Goal: Transaction & Acquisition: Register for event/course

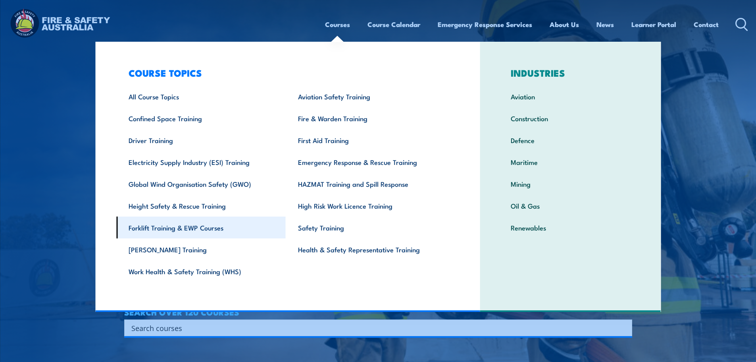
click at [195, 231] on link "Forklift Training & EWP Courses" at bounding box center [200, 227] width 169 height 22
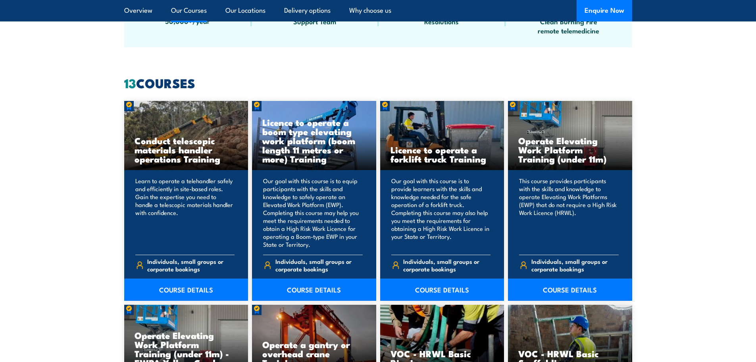
scroll to position [556, 0]
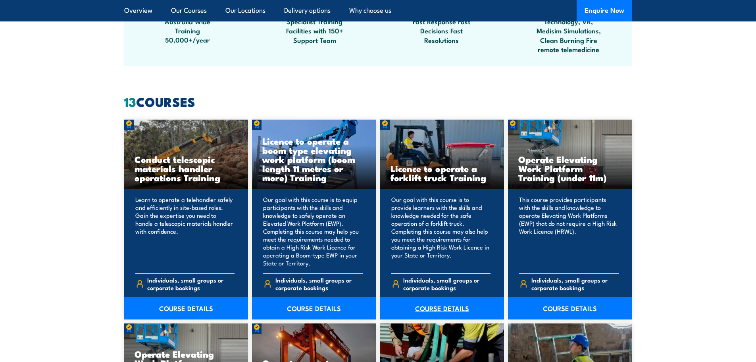
click at [432, 307] on link "COURSE DETAILS" at bounding box center [442, 308] width 124 height 22
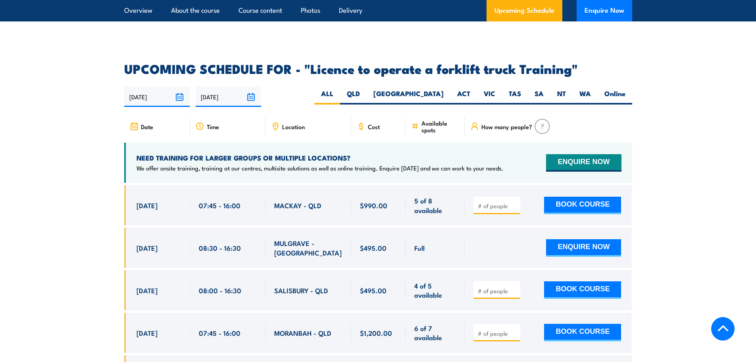
scroll to position [1310, 0]
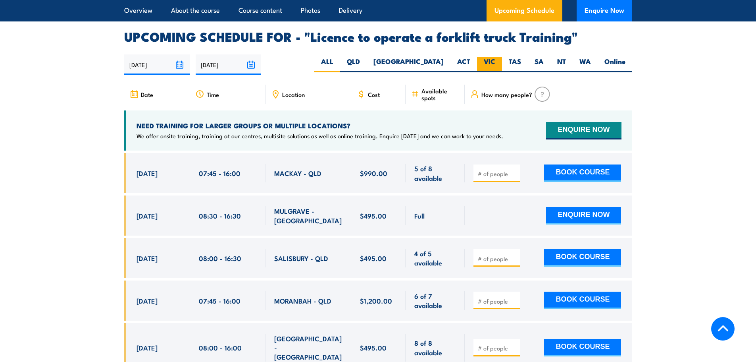
click at [492, 57] on label "VIC" at bounding box center [489, 64] width 25 height 15
click at [495, 57] on input "VIC" at bounding box center [497, 59] width 5 height 5
radio input "true"
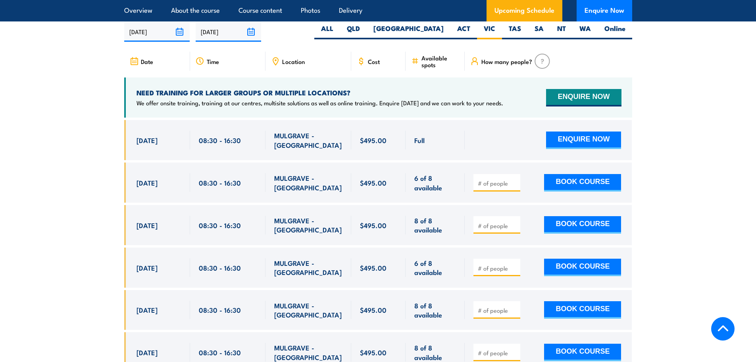
scroll to position [1328, 0]
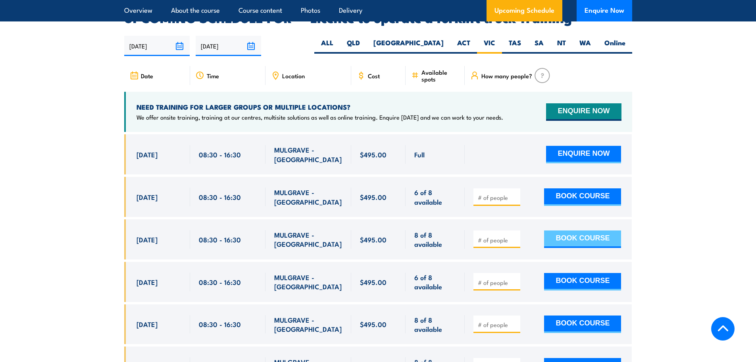
click at [600, 230] on button "BOOK COURSE" at bounding box center [582, 238] width 77 height 17
type input "1"
click at [561, 230] on button "BOOK COURSE" at bounding box center [582, 238] width 77 height 17
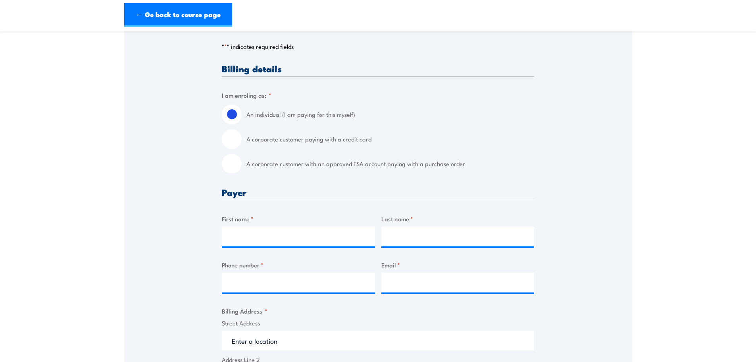
scroll to position [198, 0]
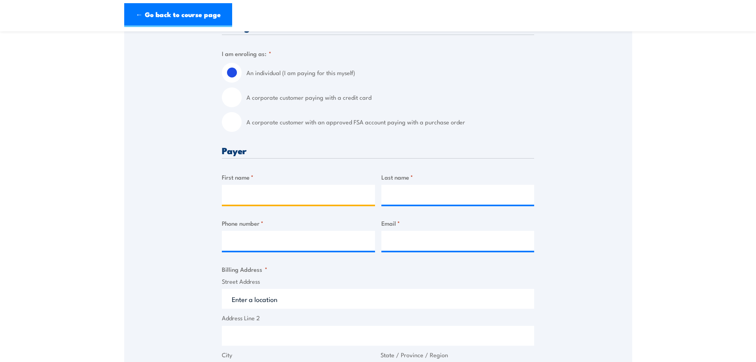
click at [249, 202] on input "First name *" at bounding box center [298, 195] width 153 height 20
type input "[PERSON_NAME]"
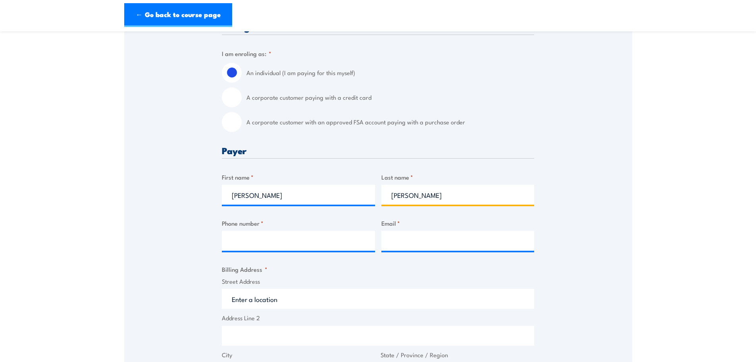
type input "[PERSON_NAME]"
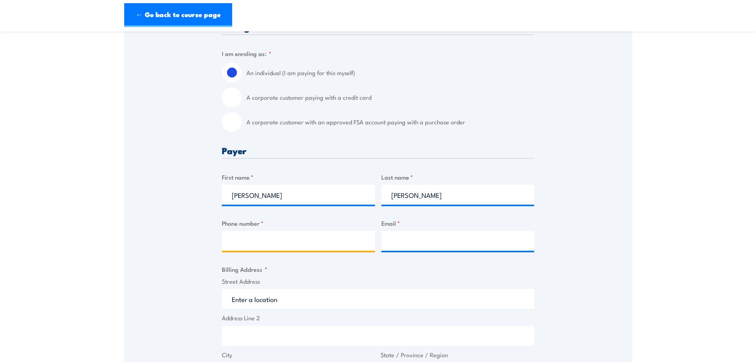
click at [248, 249] on input "Phone number *" at bounding box center [298, 241] width 153 height 20
click at [261, 250] on input "Phone number *" at bounding box center [298, 241] width 153 height 20
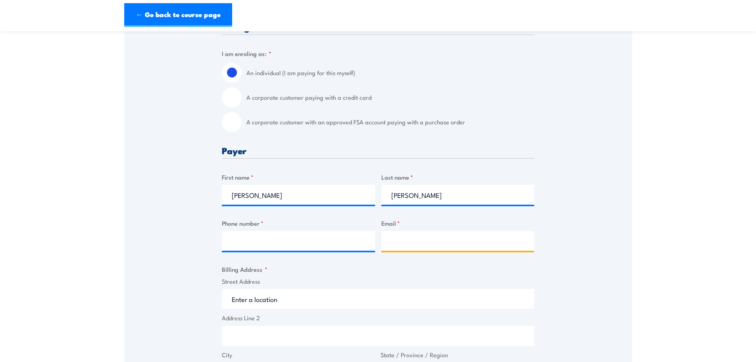
click at [425, 242] on input "Email *" at bounding box center [457, 241] width 153 height 20
click at [460, 250] on input "Email *" at bounding box center [457, 241] width 153 height 20
paste input "[EMAIL_ADDRESS][DOMAIN_NAME]"
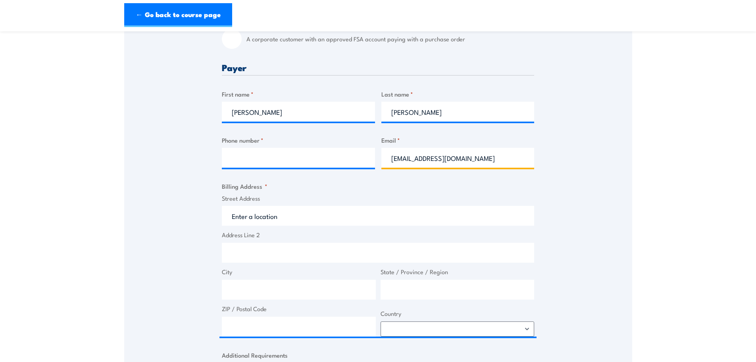
scroll to position [318, 0]
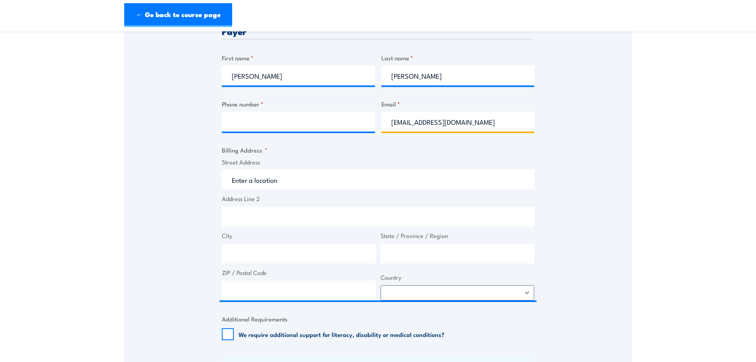
type input "[EMAIL_ADDRESS][DOMAIN_NAME]"
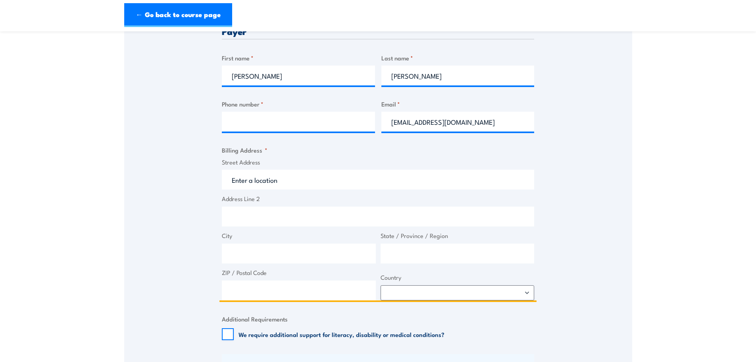
click at [299, 186] on input "Street Address" at bounding box center [378, 179] width 312 height 20
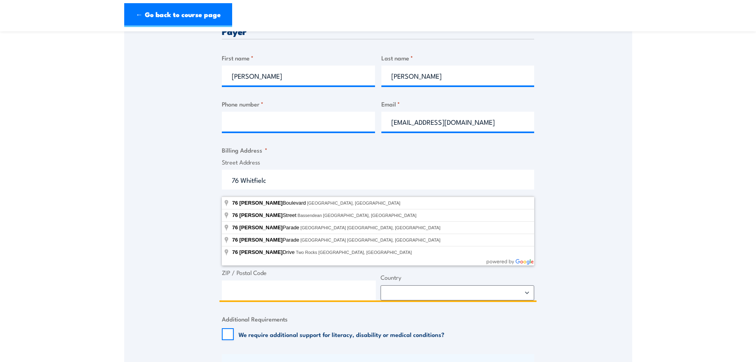
type input "76 Whitfield Boulevard, Cranbourne West VIC, Australia"
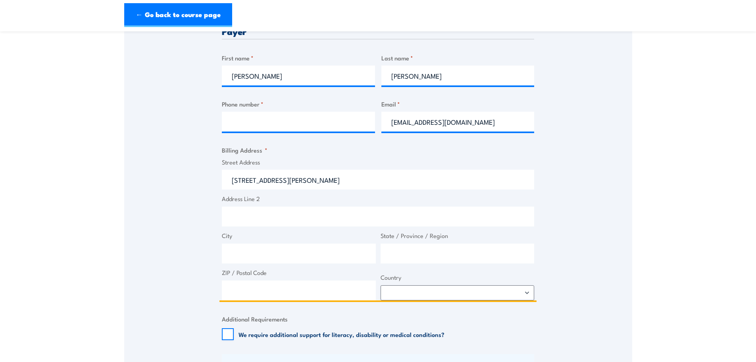
type input "76 Whitfield Bvd"
type input "Cranbourne West"
type input "Victoria"
type input "3977"
select select "Australia"
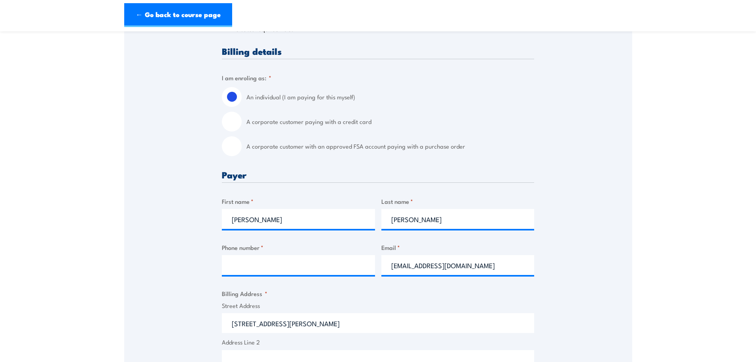
scroll to position [278, 0]
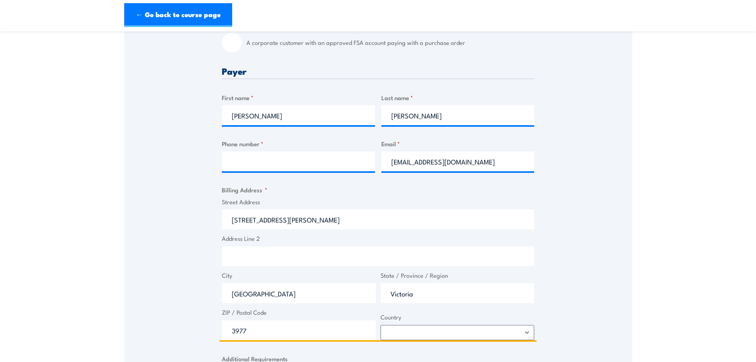
type input "76 Whitfield Bvd"
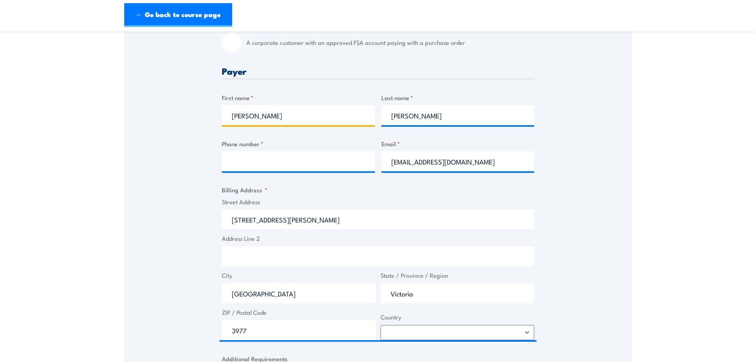
drag, startPoint x: 299, startPoint y: 124, endPoint x: 186, endPoint y: 121, distance: 113.6
click at [186, 121] on div "Speak to a specialist CALL 1300 885 530 CALL 1300 885 530 " * " indicates requi…" at bounding box center [378, 251] width 508 height 783
type input "Marjorie"
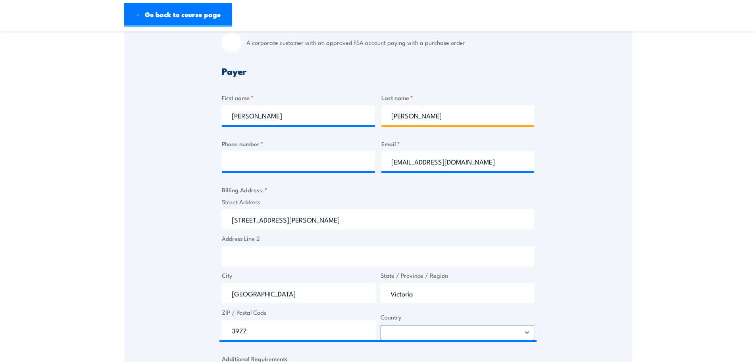
drag, startPoint x: 434, startPoint y: 120, endPoint x: 367, endPoint y: 121, distance: 66.7
click at [367, 121] on div "Billing details I am enroling as: * An individual (I am paying for this myself)…" at bounding box center [378, 291] width 312 height 697
type input "SEUMANUTAFA"
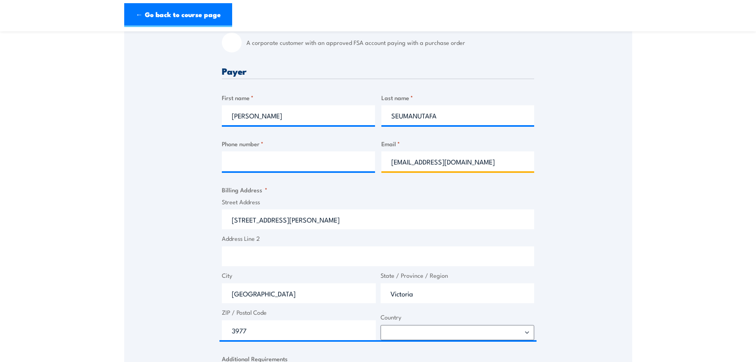
drag, startPoint x: 399, startPoint y: 175, endPoint x: 380, endPoint y: 175, distance: 18.7
click at [380, 175] on div "Billing details I am enroling as: * An individual (I am paying for this myself)…" at bounding box center [378, 291] width 312 height 697
type input "NON PO"
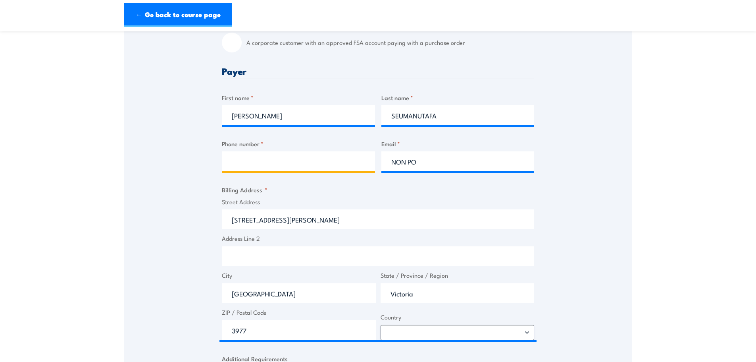
click at [274, 170] on input "Phone number *" at bounding box center [298, 161] width 153 height 20
type input "0481711342"
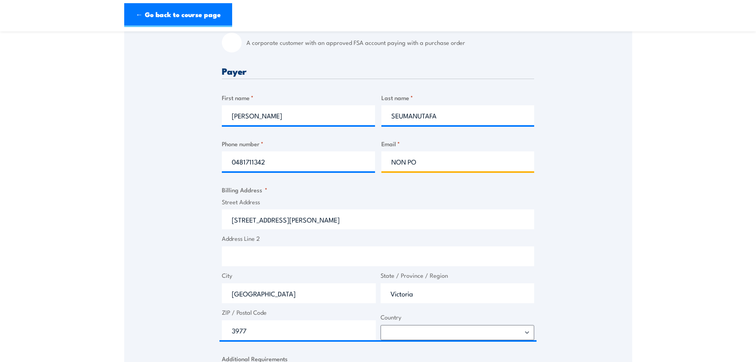
click at [441, 169] on input "NON PO" at bounding box center [457, 161] width 153 height 20
type input "NON.PO@CEVALOGISTICS.COM"
click at [601, 218] on div "Speak to a specialist CALL 1300 885 530 CALL 1300 885 530 " * " indicates requi…" at bounding box center [378, 251] width 508 height 783
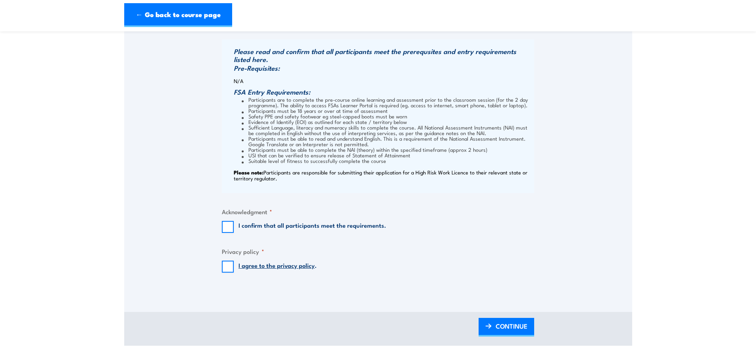
scroll to position [635, 0]
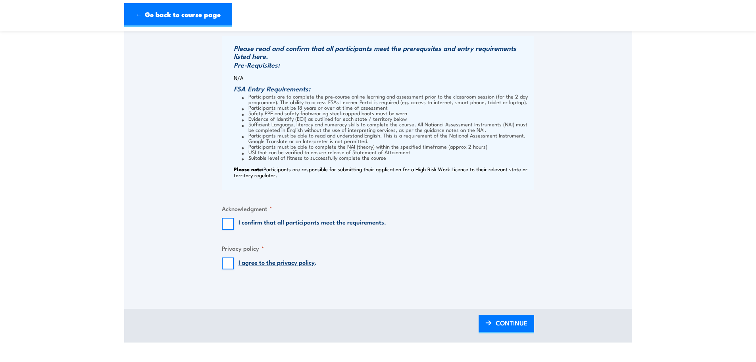
click at [225, 229] on input "I confirm that all participants meet the requirements." at bounding box center [228, 223] width 12 height 12
checkbox input "true"
click at [230, 269] on input "I agree to the privacy policy ." at bounding box center [228, 263] width 12 height 12
checkbox input "true"
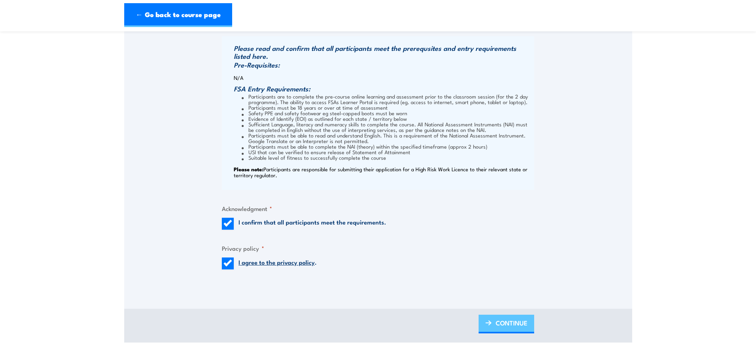
click at [501, 328] on span "CONTINUE" at bounding box center [512, 322] width 32 height 21
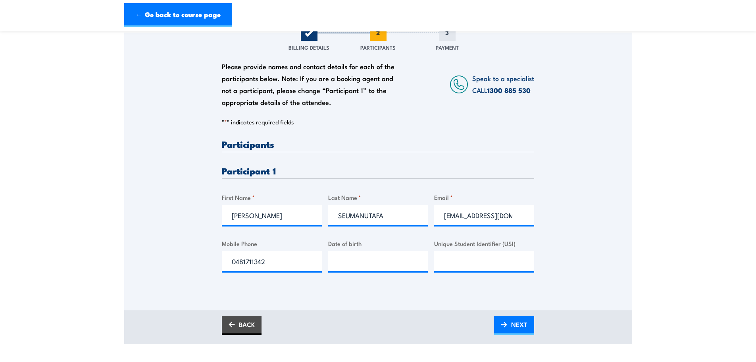
scroll to position [119, 0]
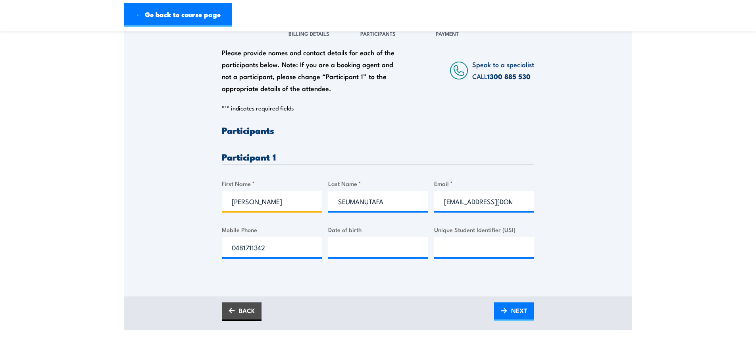
drag, startPoint x: 285, startPoint y: 209, endPoint x: 211, endPoint y: 211, distance: 74.3
click at [211, 211] on div "Please provide names and contact details for each of the participants below. No…" at bounding box center [378, 146] width 508 height 255
type input "e"
type input "Evan"
type input "Stewart"
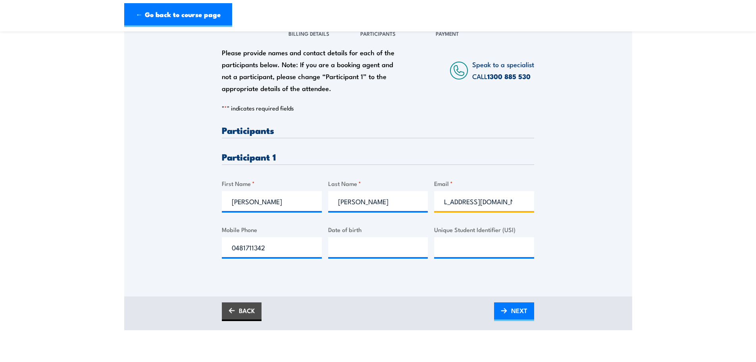
scroll to position [0, 0]
drag, startPoint x: 518, startPoint y: 208, endPoint x: 445, endPoint y: 204, distance: 73.5
click at [443, 204] on input "NON.PO@CEVALOGISTICS.COM" at bounding box center [484, 201] width 100 height 20
type input "CS.COM"
drag, startPoint x: 483, startPoint y: 206, endPoint x: 395, endPoint y: 208, distance: 88.9
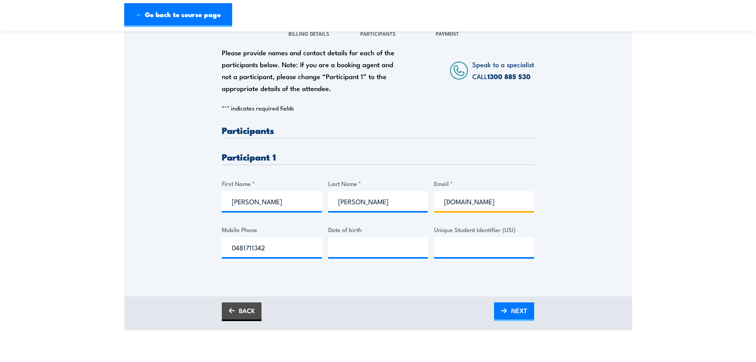
click at [395, 208] on div "Please provide names and contact details for each of the participants below. No…" at bounding box center [378, 197] width 312 height 145
click at [487, 211] on input "Email *" at bounding box center [484, 201] width 100 height 20
paste input "Evanstewart156@gmail.com"
type input "Evanstewart156@gmail.com"
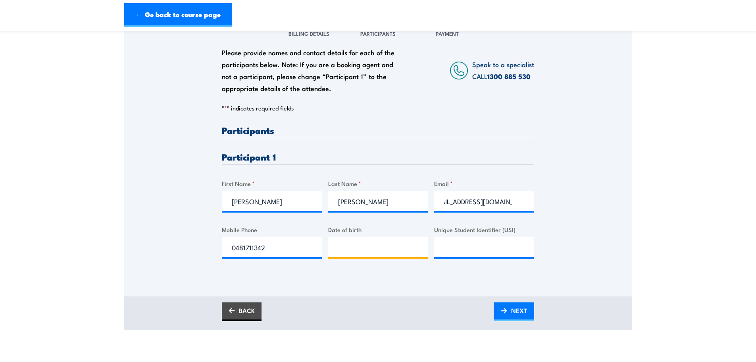
type input "__/__/____"
click at [365, 257] on input "__/__/____" at bounding box center [378, 247] width 100 height 20
drag, startPoint x: 227, startPoint y: 253, endPoint x: 212, endPoint y: 254, distance: 14.7
click at [212, 253] on div "Please provide names and contact details for each of the participants below. No…" at bounding box center [378, 146] width 508 height 255
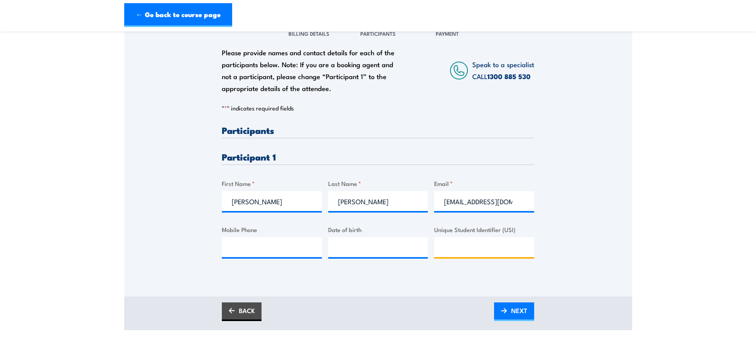
click at [485, 252] on input "Unique Student Identifier (USI)" at bounding box center [484, 247] width 100 height 20
paste input "USI – 7FTDXP3BES"
type input "USI – 7FTDXP3BES"
click at [249, 254] on input "Mobile Phone" at bounding box center [272, 247] width 100 height 20
type input "0466785605"
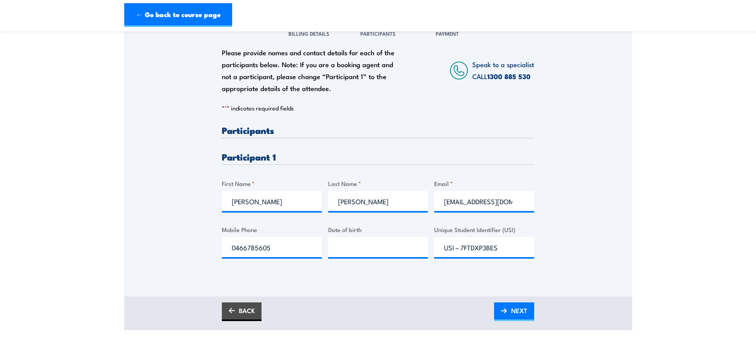
click at [301, 271] on div "Please provide names and contact details for each of the participants below. No…" at bounding box center [378, 197] width 312 height 145
type input "__/__/____"
click at [370, 253] on input "__/__/____" at bounding box center [378, 247] width 100 height 20
type input "__/__/____"
click at [660, 180] on section "Licence to operate a forklift truck Training 08:30" at bounding box center [378, 125] width 756 height 409
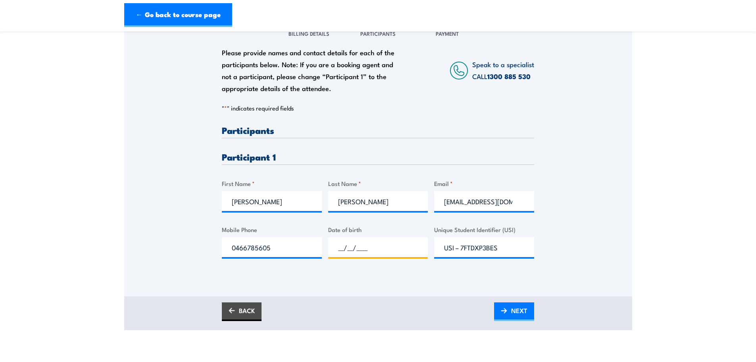
click at [364, 257] on input "__/__/____" at bounding box center [378, 247] width 100 height 20
type input "28/05/2003"
click at [406, 296] on div "Please provide names and contact details for each of the participants below. No…" at bounding box center [378, 157] width 508 height 277
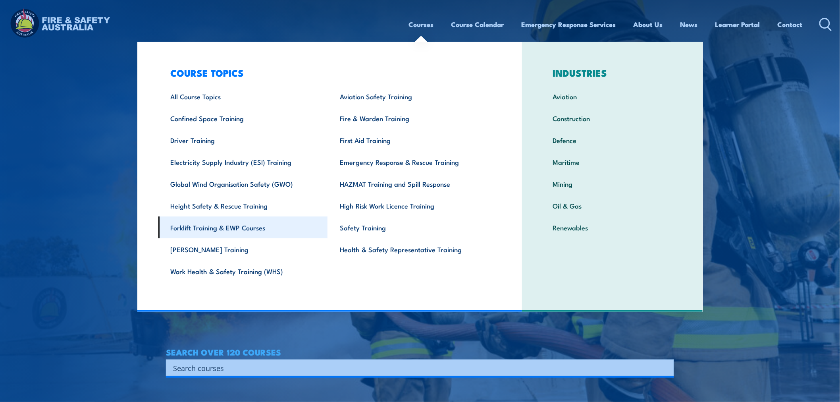
click at [222, 229] on link "Forklift Training & EWP Courses" at bounding box center [242, 227] width 169 height 22
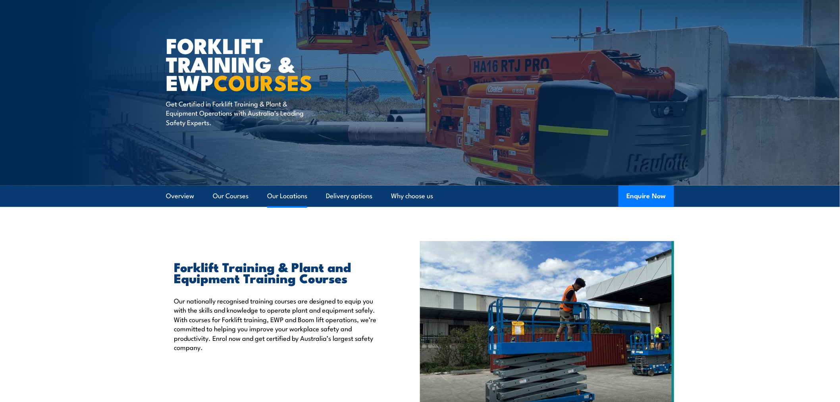
scroll to position [88, 0]
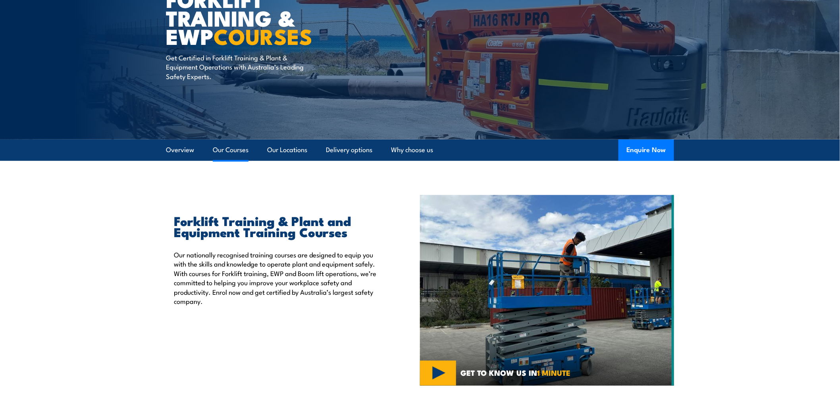
click at [235, 152] on link "Our Courses" at bounding box center [231, 149] width 36 height 21
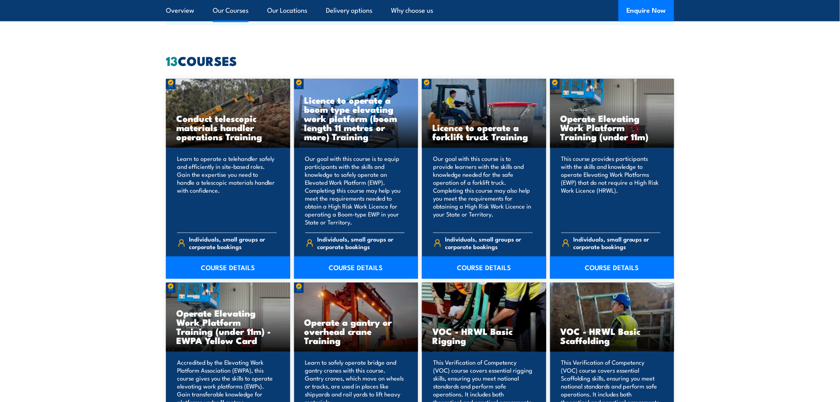
scroll to position [602, 0]
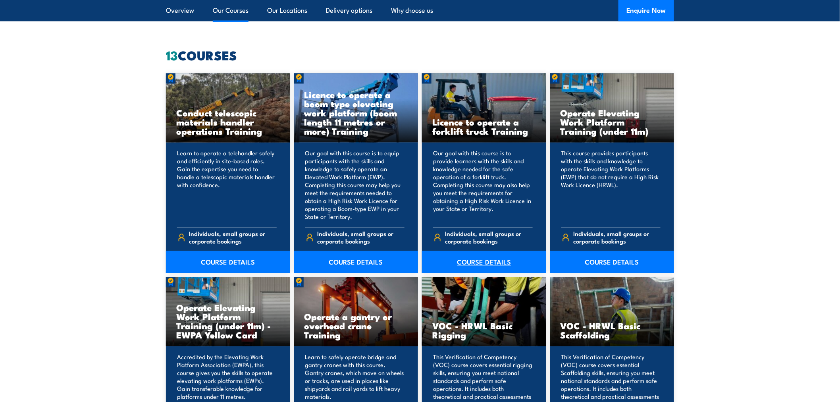
click at [479, 263] on link "COURSE DETAILS" at bounding box center [484, 262] width 124 height 22
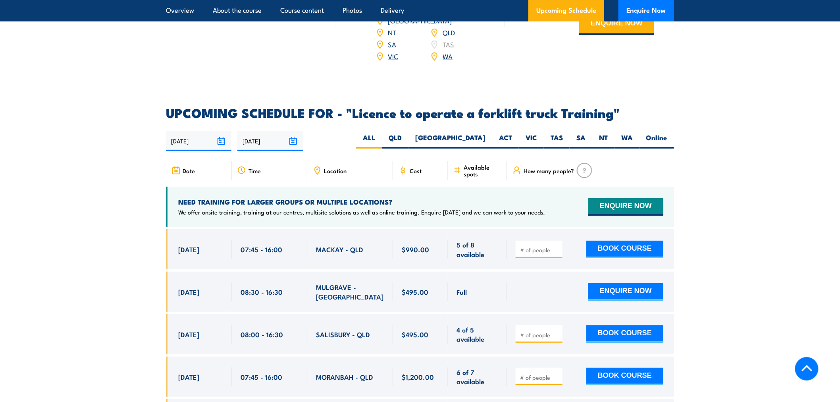
scroll to position [1235, 0]
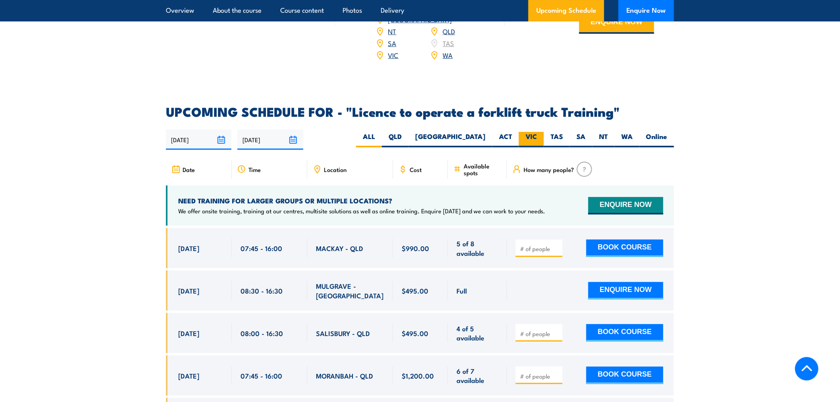
click at [538, 132] on label "VIC" at bounding box center [531, 139] width 25 height 15
click at [538, 132] on input "VIC" at bounding box center [539, 134] width 5 height 5
radio input "true"
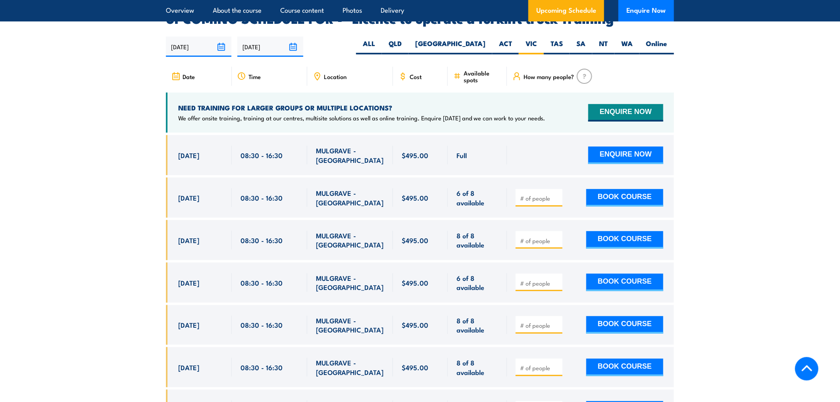
scroll to position [1328, 0]
click at [535, 236] on input "number" at bounding box center [540, 240] width 40 height 8
type input "1"
click at [638, 231] on button "BOOK COURSE" at bounding box center [624, 239] width 77 height 17
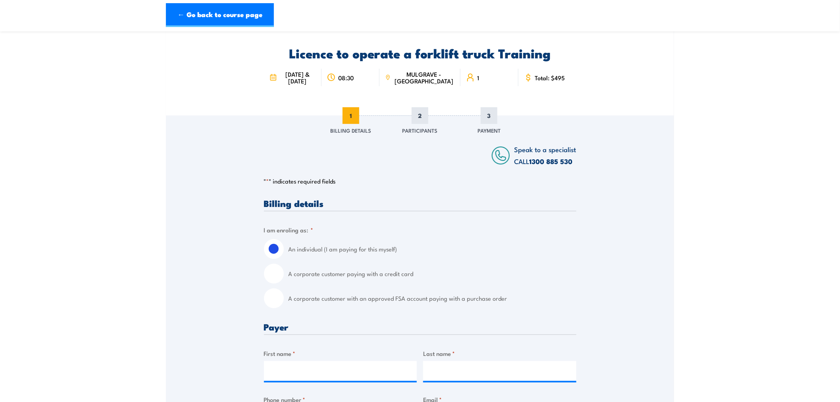
scroll to position [44, 0]
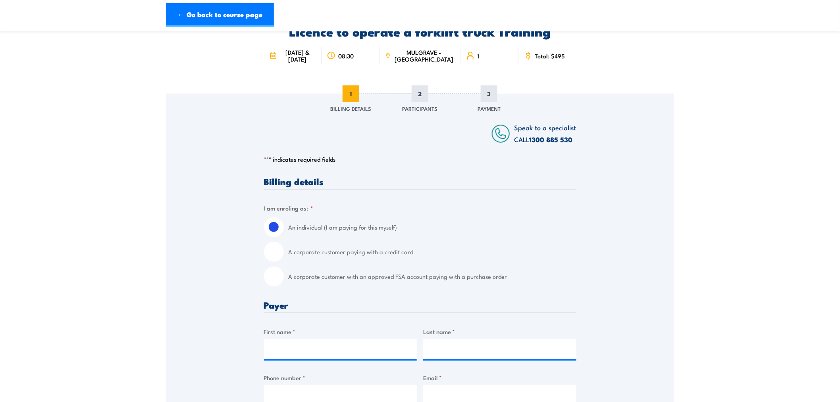
click at [274, 261] on input "A corporate customer paying with a credit card" at bounding box center [274, 252] width 20 height 20
radio input "true"
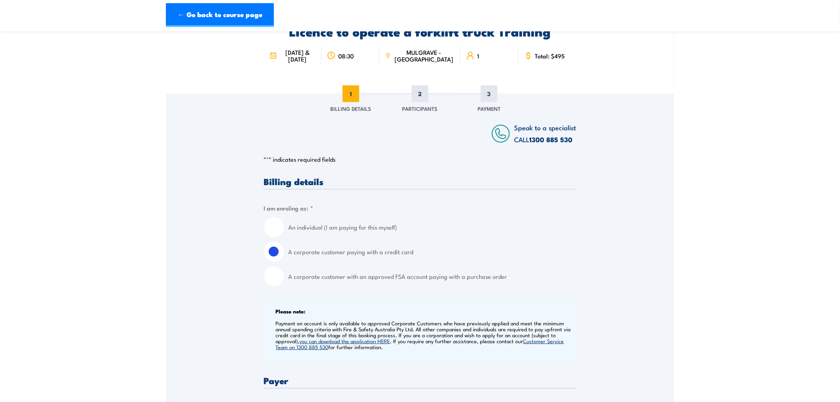
click at [275, 279] on input "A corporate customer with an approved FSA account paying with a purchase order" at bounding box center [274, 276] width 20 height 20
radio input "true"
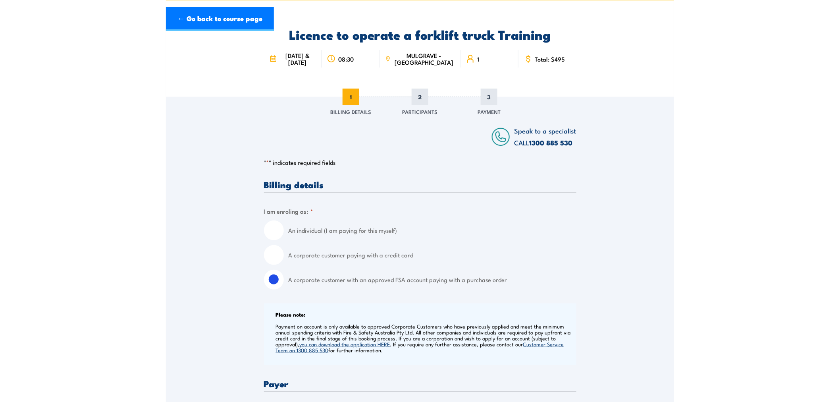
scroll to position [0, 0]
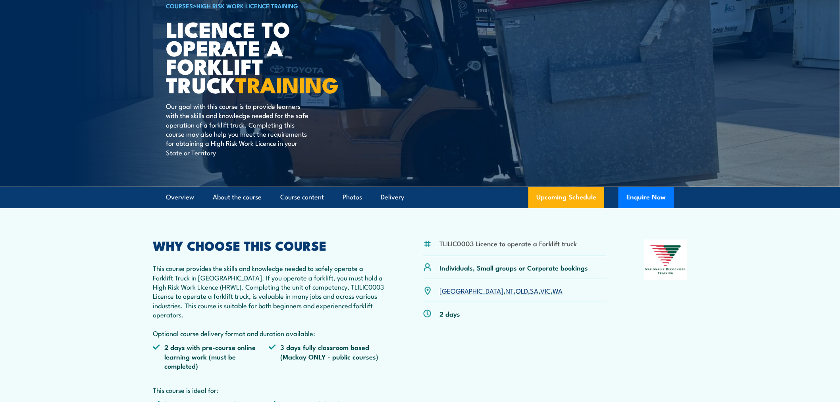
scroll to position [93, 0]
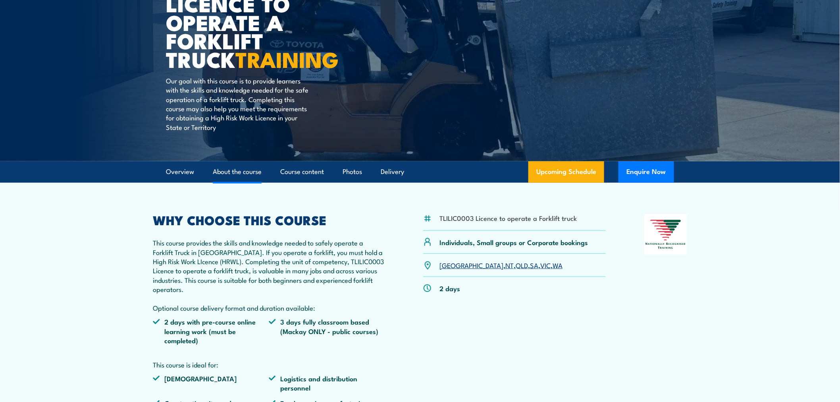
click at [244, 167] on link "About the course" at bounding box center [237, 171] width 49 height 21
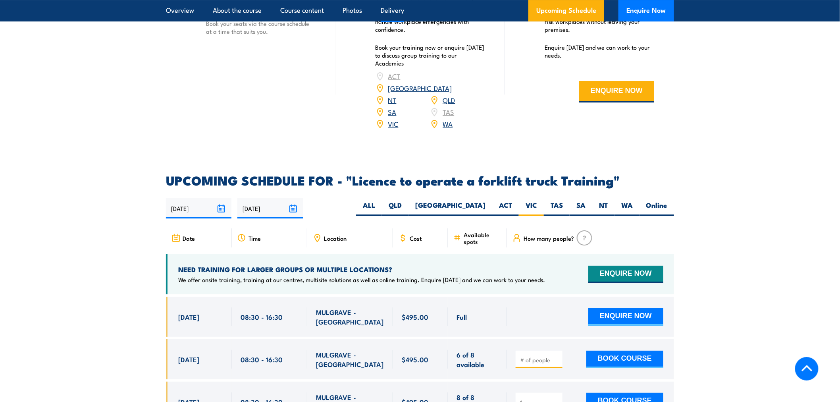
scroll to position [1162, 0]
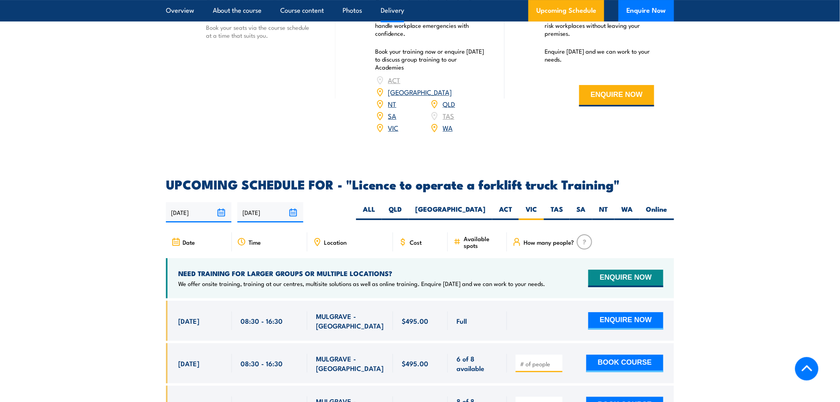
click at [417, 239] on span "Cost" at bounding box center [416, 242] width 12 height 7
click at [410, 239] on span "Cost" at bounding box center [416, 242] width 12 height 7
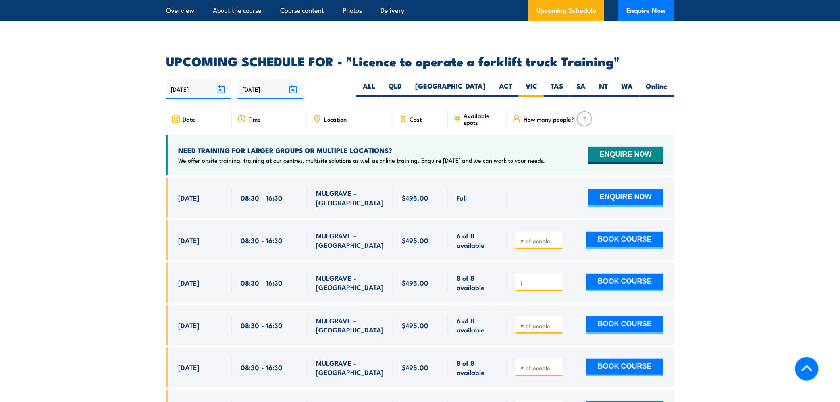
scroll to position [1295, 0]
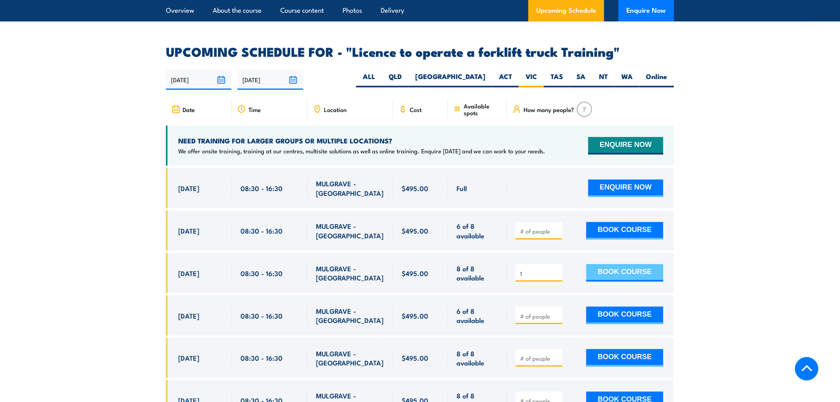
click at [618, 264] on button "BOOK COURSE" at bounding box center [624, 272] width 77 height 17
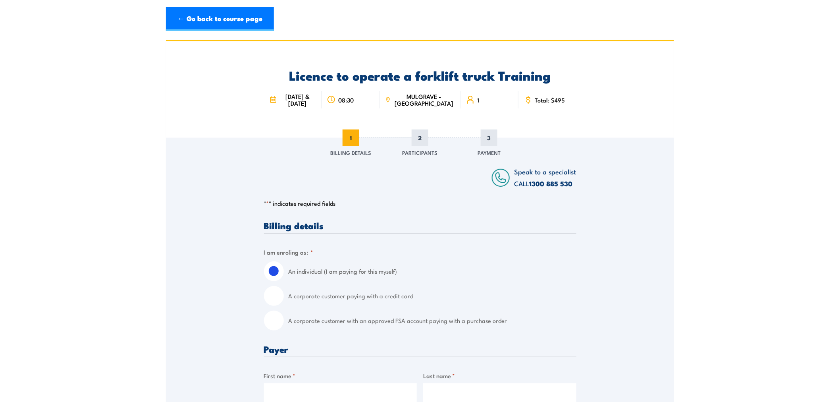
click at [279, 330] on input "A corporate customer with an approved FSA account paying with a purchase order" at bounding box center [274, 320] width 20 height 20
radio input "true"
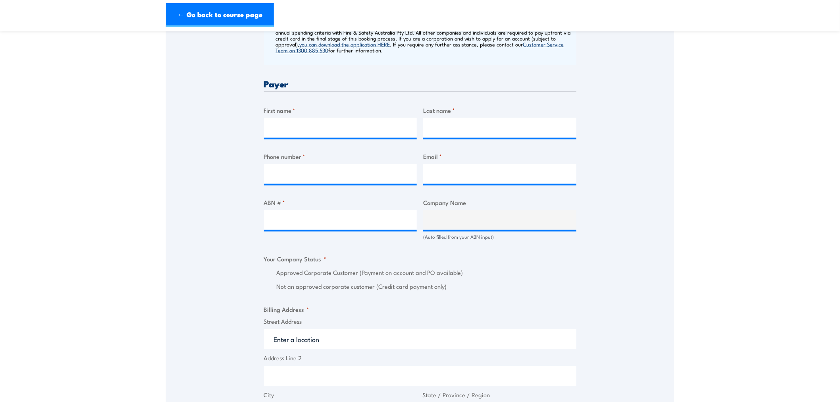
scroll to position [352, 0]
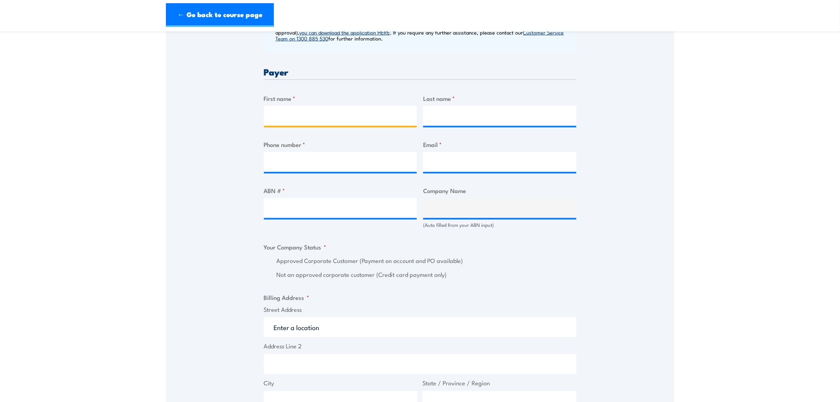
click at [288, 126] on input "First name *" at bounding box center [340, 116] width 153 height 20
type input "Marjorie"
type input "Seumanutafa"
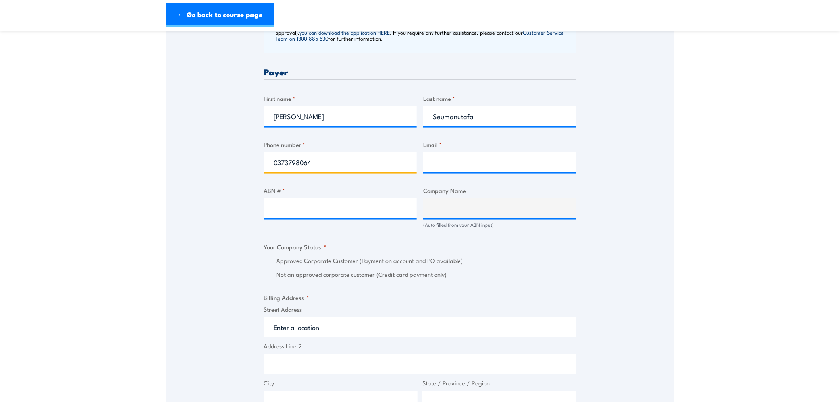
type input "0373798064"
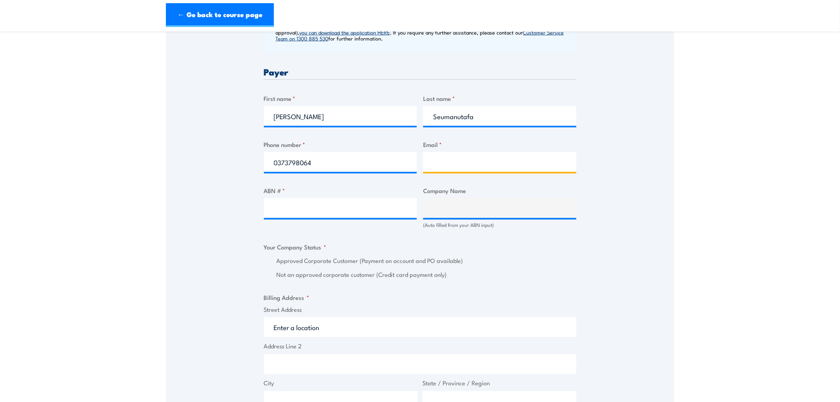
click at [469, 167] on input "Email *" at bounding box center [499, 162] width 153 height 20
click at [442, 172] on input "Email *" at bounding box center [499, 162] width 153 height 20
paste input "SH-AP-AU-Ceva.AUCL.POInvoices@Cevalogistics.com"
type input "SH-AP-AU-Ceva.AUCL.POInvoices@Cevalogistics.com"
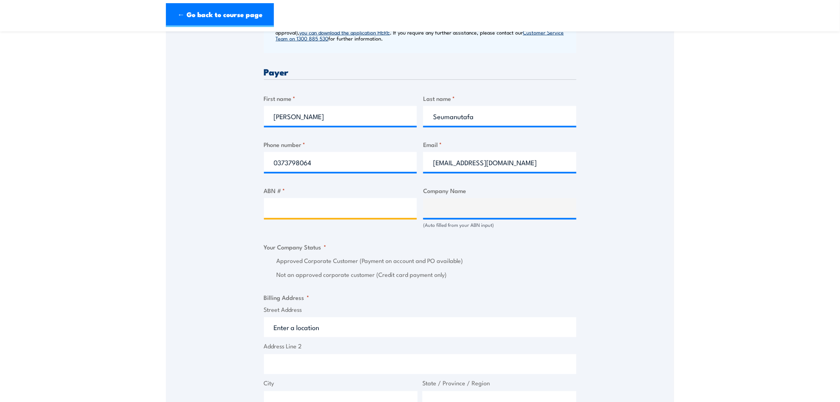
click at [340, 216] on input "ABN # *" at bounding box center [340, 208] width 153 height 20
paste input "63 008 438 239"
type input "63 008 438 239"
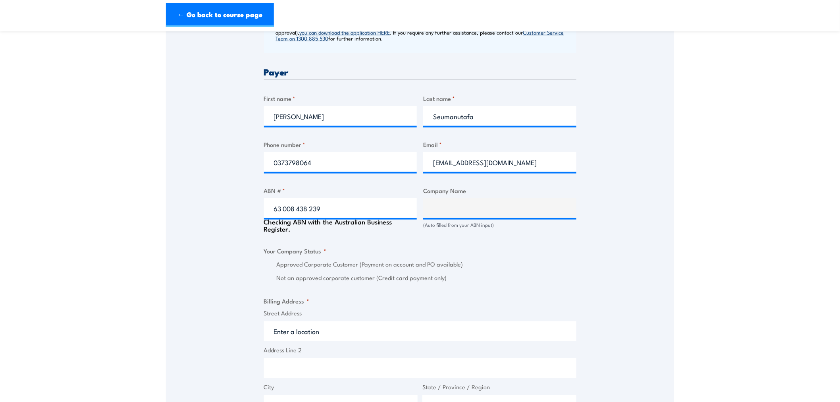
click at [572, 264] on fieldset "Your Company Status * Approved Corporate Customer (Payment on account and PO av…" at bounding box center [420, 264] width 312 height 37
type input "CEVA LOGISTICS (AUSTRALIA) PTY. LTD."
radio input "true"
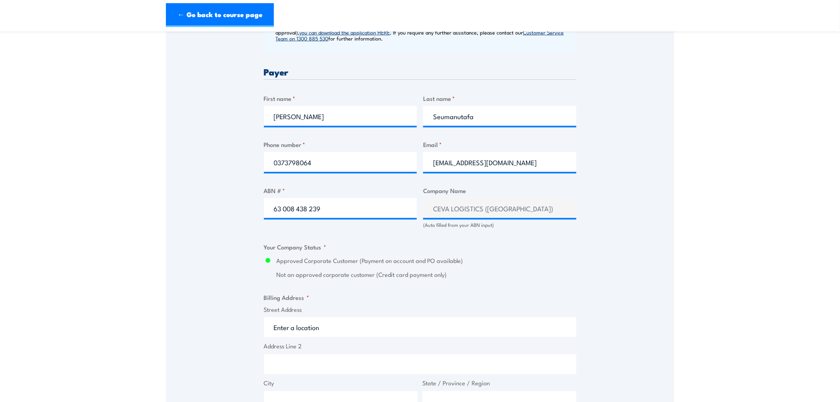
click at [525, 279] on label "Not an approved corporate customer (Credit card payment only)" at bounding box center [427, 274] width 300 height 9
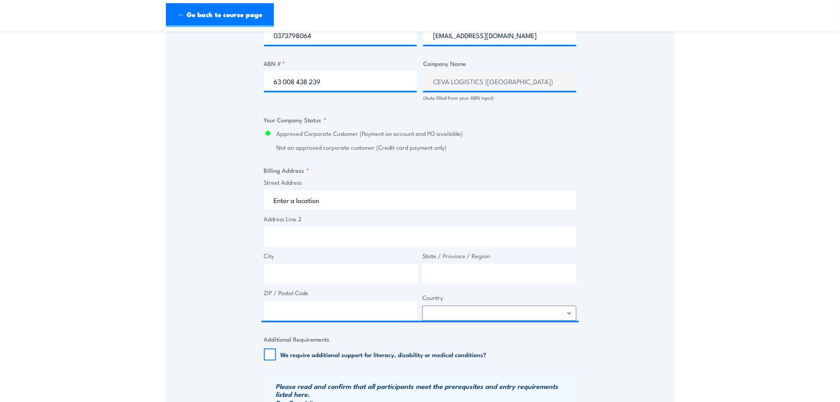
scroll to position [485, 0]
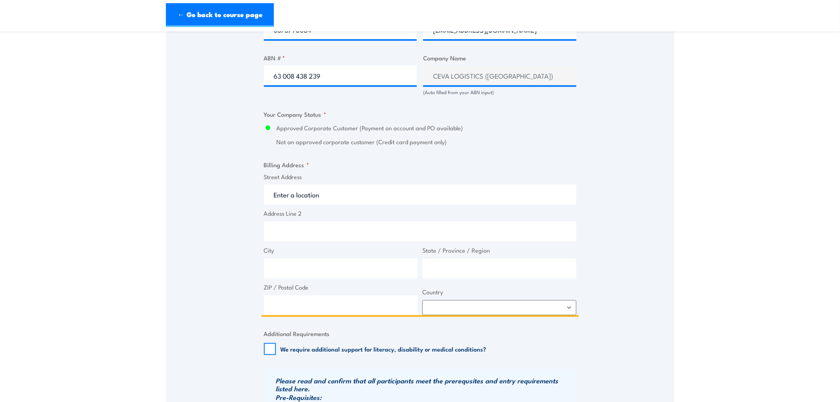
click at [300, 203] on input "Street Address" at bounding box center [420, 195] width 312 height 20
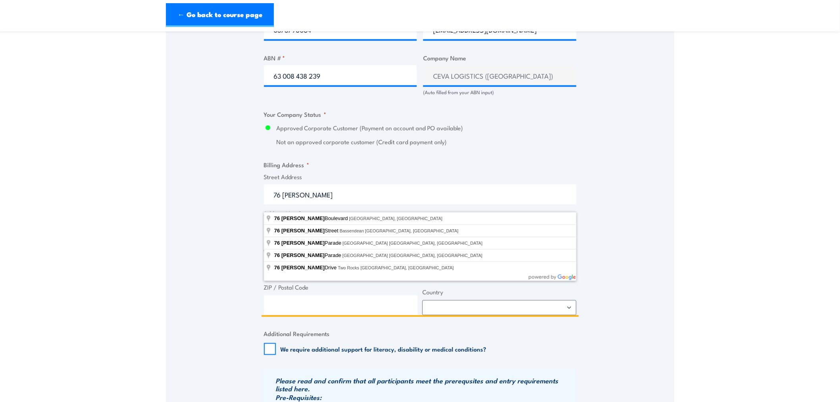
type input "76 Whitfield Boulevard, Cranbourne West VIC, Australia"
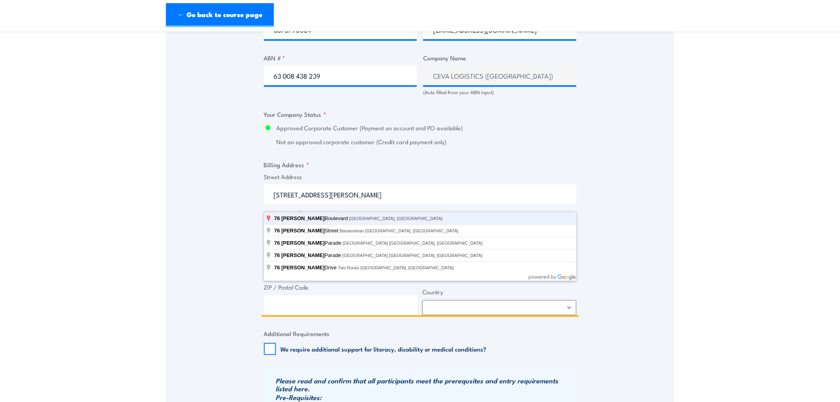
type input "76 Whitfield Bvd"
type input "Cranbourne West"
type input "Victoria"
type input "3977"
select select "Australia"
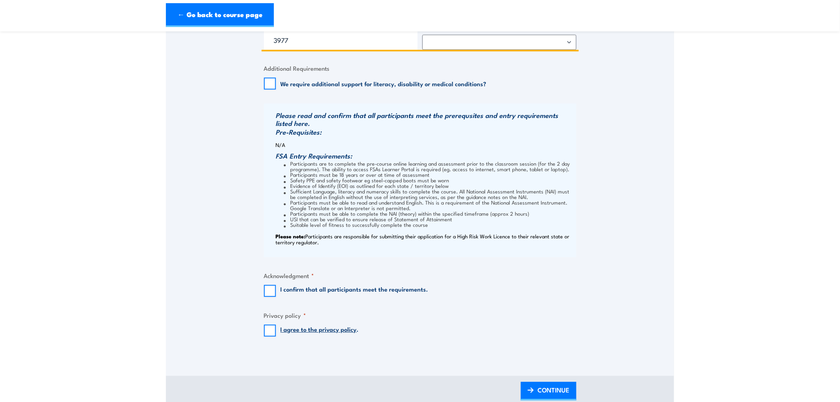
scroll to position [794, 0]
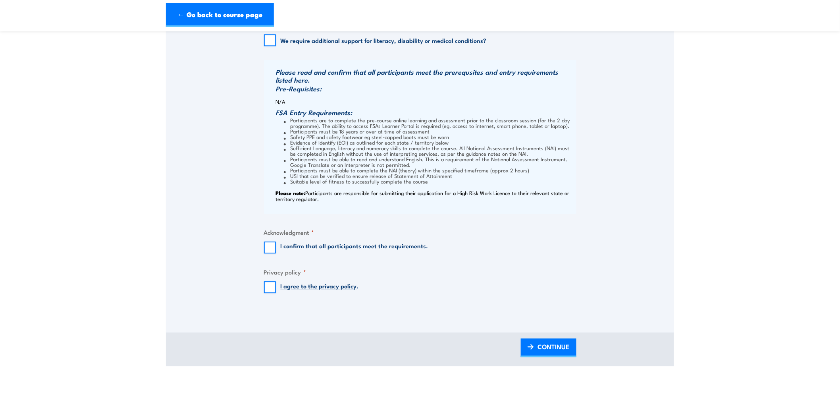
type input "76 Whitfield Bvd"
click at [268, 253] on input "I confirm that all participants meet the requirements." at bounding box center [270, 247] width 12 height 12
checkbox input "true"
click at [271, 293] on input "I agree to the privacy policy ." at bounding box center [270, 287] width 12 height 12
checkbox input "true"
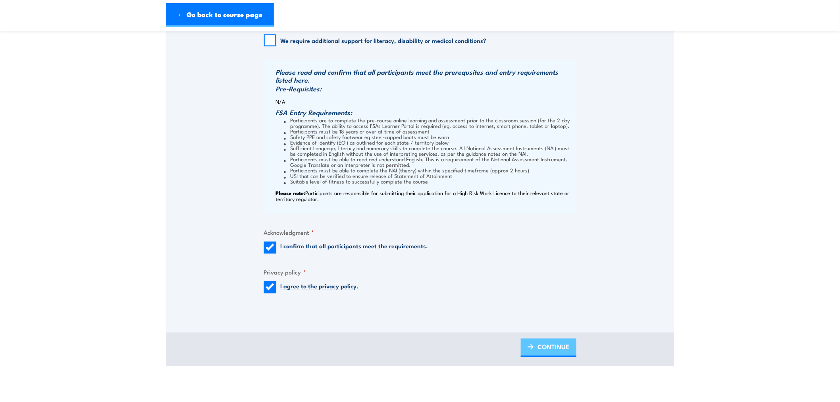
click at [559, 351] on span "CONTINUE" at bounding box center [554, 346] width 32 height 21
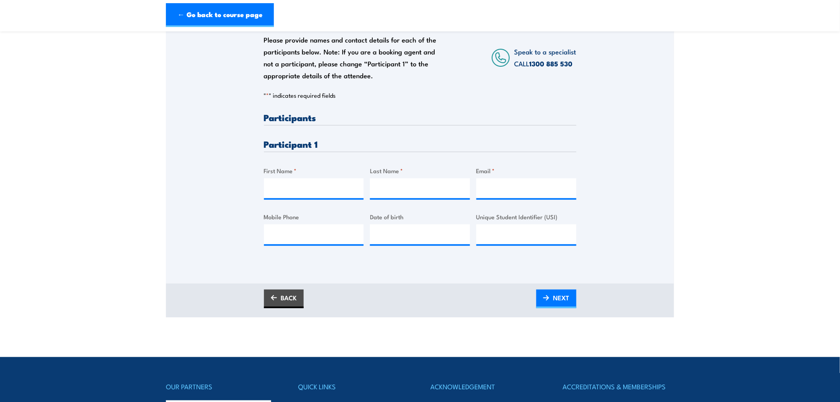
scroll to position [132, 0]
click at [322, 185] on input "First Name *" at bounding box center [314, 188] width 100 height 20
type input "Evan"
type input "Stewart"
click at [512, 191] on input "Email *" at bounding box center [526, 188] width 100 height 20
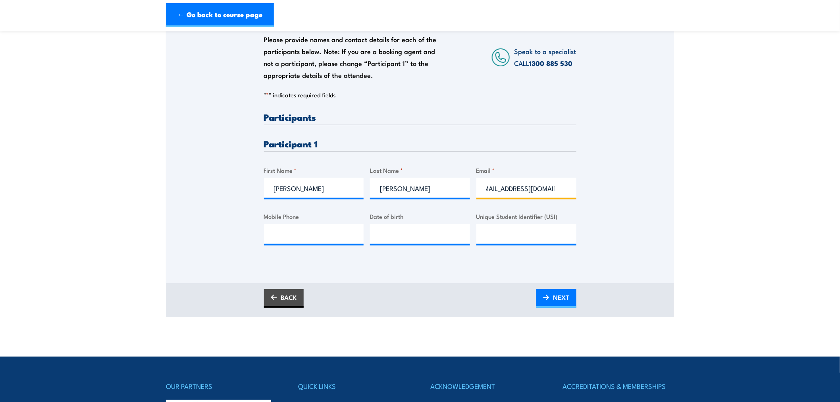
scroll to position [0, 13]
type input "evanstewart156@gmail.com"
click at [298, 241] on input "Mobile Phone" at bounding box center [314, 234] width 100 height 20
type input "0466785605"
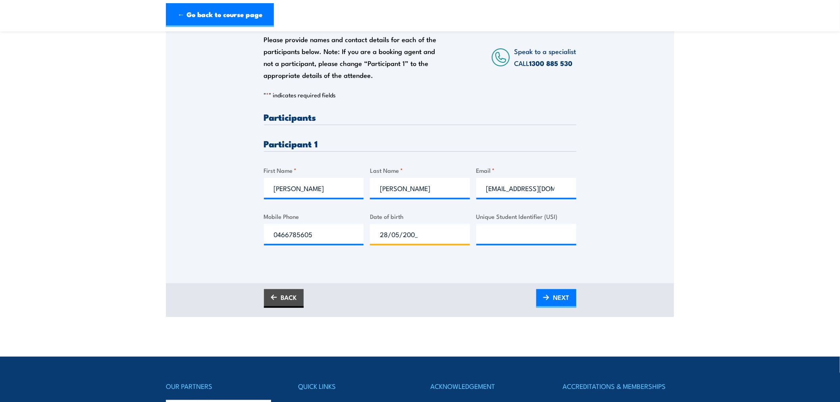
type input "28/05/2003"
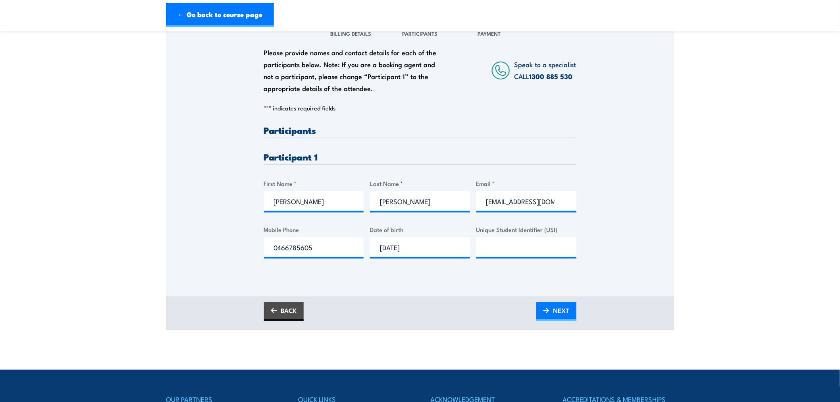
scroll to position [176, 0]
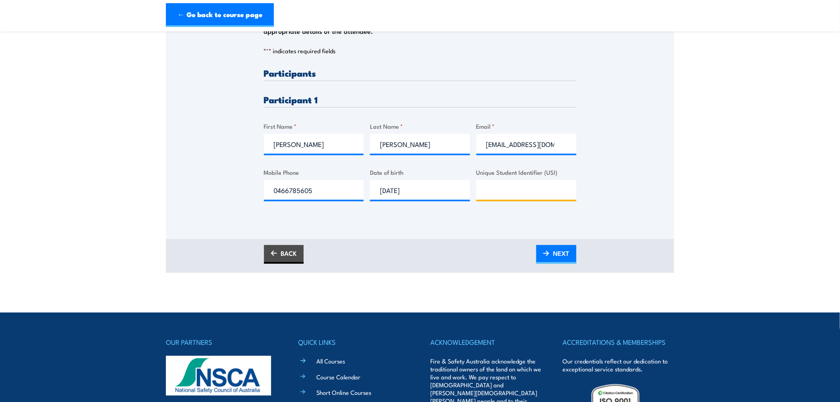
click at [493, 200] on input "Unique Student Identifier (USI)" at bounding box center [526, 190] width 100 height 20
type input "7FTDXP3BES"
click at [557, 260] on span "NEXT" at bounding box center [561, 252] width 16 height 21
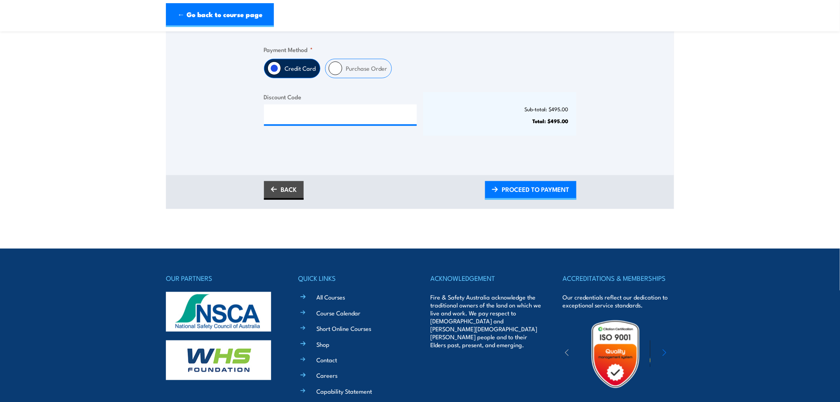
scroll to position [220, 0]
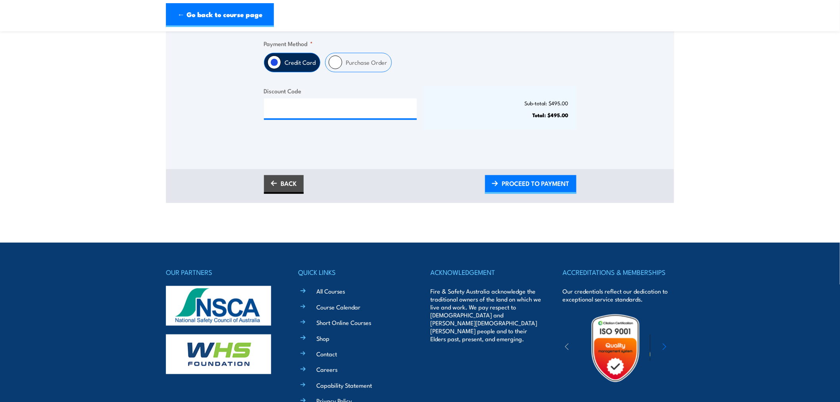
click at [375, 67] on label "Purchase Order" at bounding box center [366, 62] width 49 height 19
click at [342, 67] on input "Purchase Order" at bounding box center [335, 62] width 13 height 13
radio input "true"
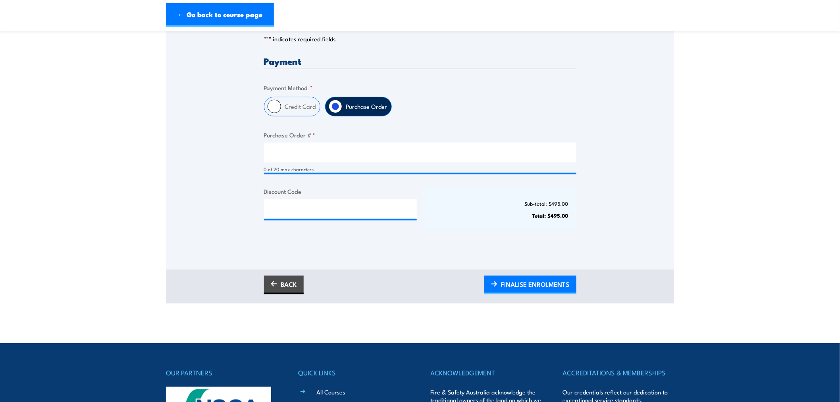
scroll to position [132, 0]
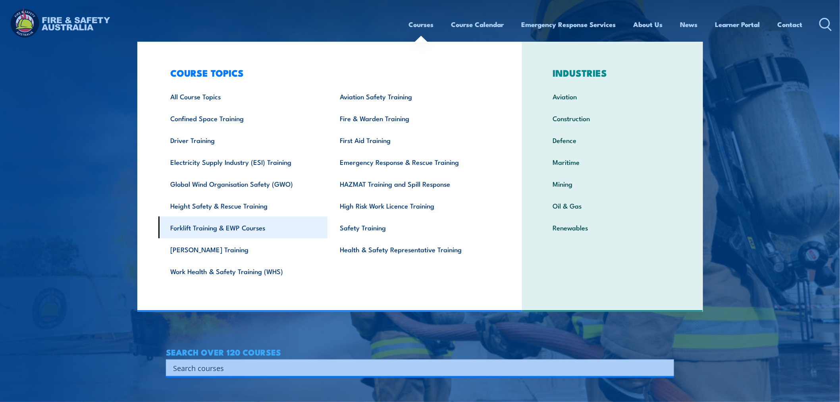
click at [183, 228] on link "Forklift Training & EWP Courses" at bounding box center [242, 227] width 169 height 22
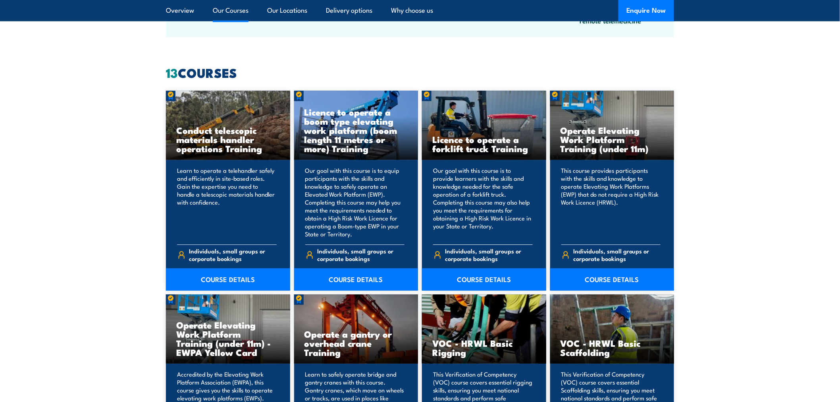
scroll to position [661, 0]
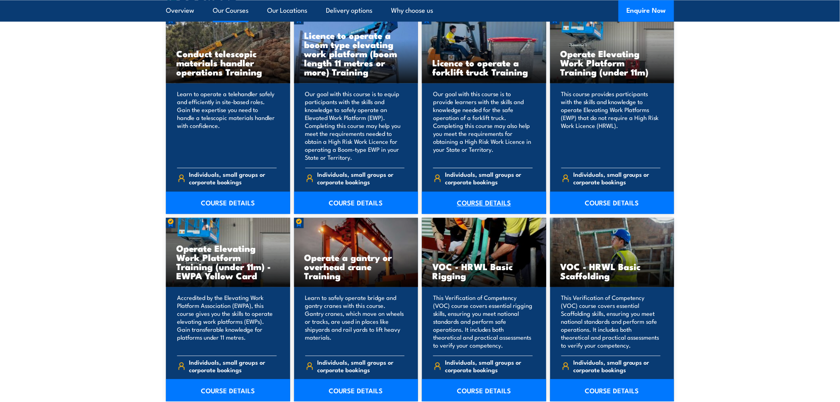
click at [500, 201] on link "COURSE DETAILS" at bounding box center [484, 202] width 124 height 22
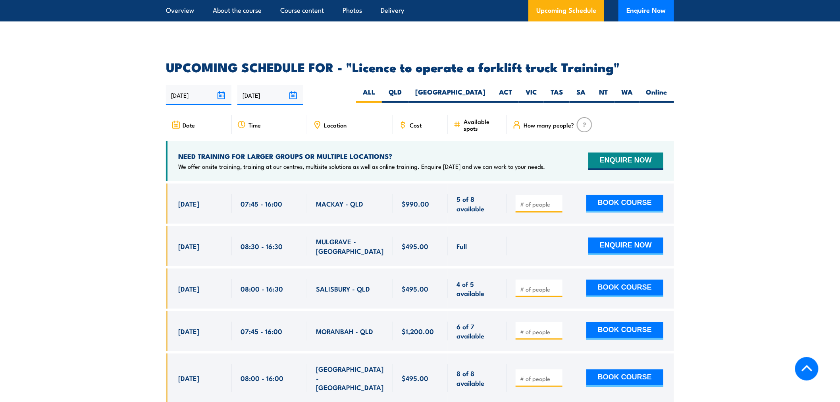
scroll to position [1279, 0]
click at [532, 88] on label "VIC" at bounding box center [531, 95] width 25 height 15
click at [537, 88] on input "VIC" at bounding box center [539, 90] width 5 height 5
radio input "true"
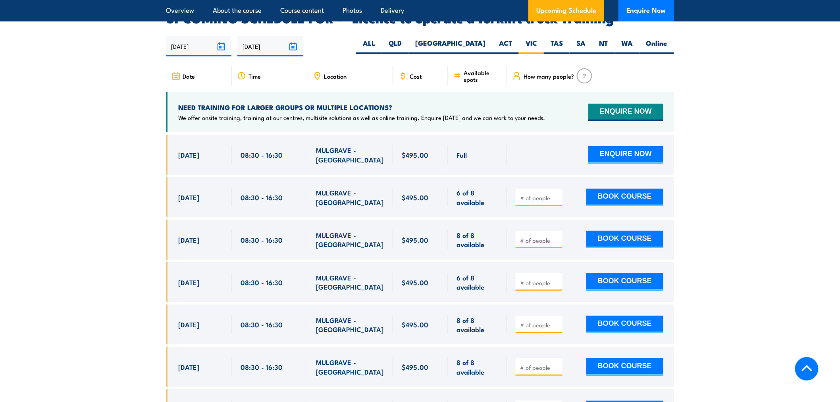
scroll to position [1284, 0]
